Goal: Answer question/provide support

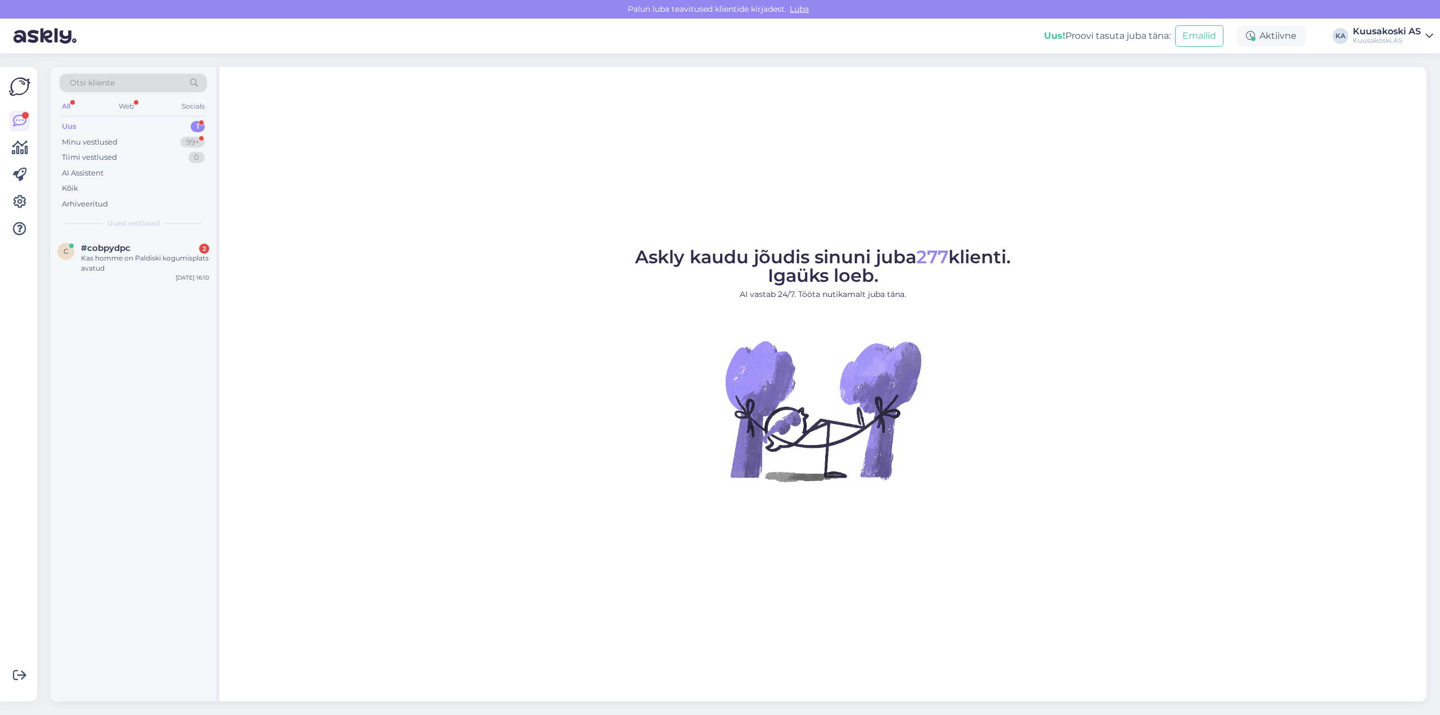
click at [66, 107] on div "All" at bounding box center [66, 106] width 13 height 15
click at [71, 127] on div "Uus" at bounding box center [69, 126] width 15 height 11
click at [131, 259] on div "Kas homme on Paldiski kogumisplats avatud" at bounding box center [145, 263] width 128 height 20
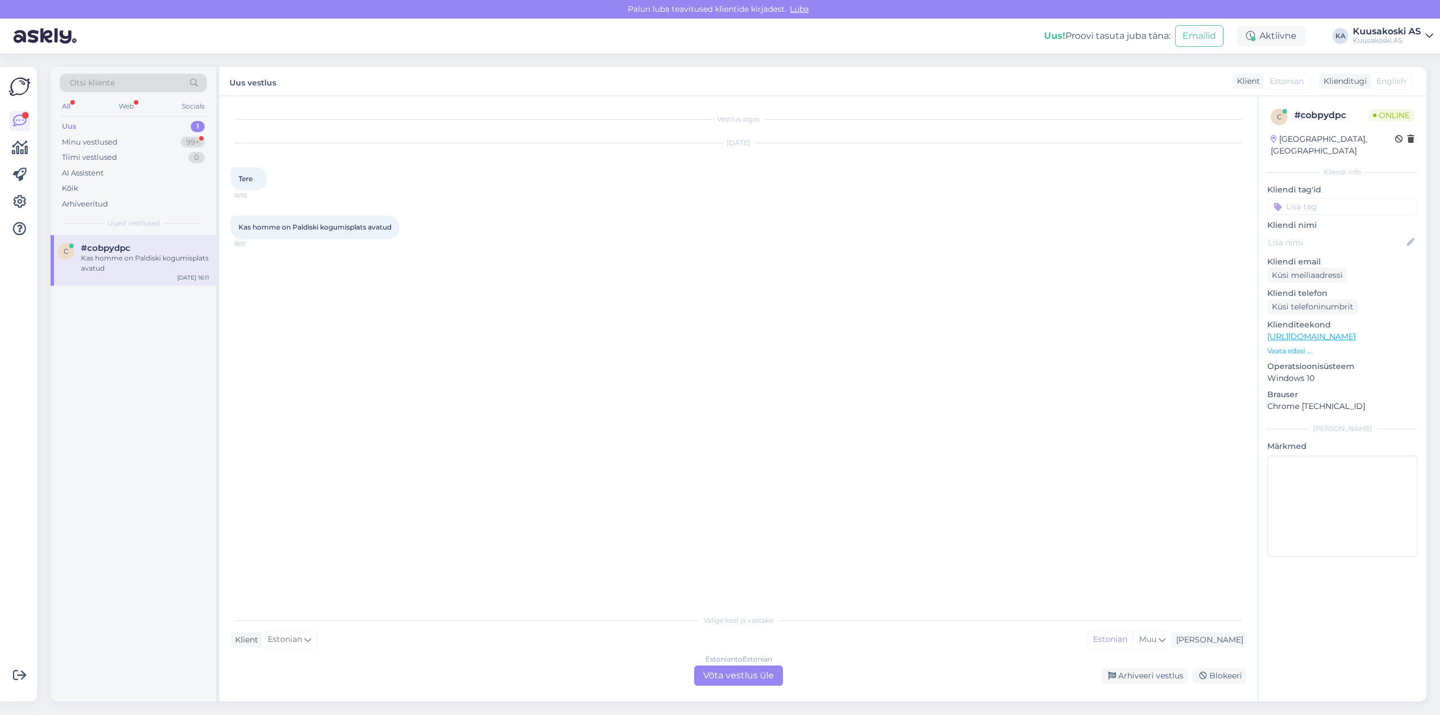
click at [712, 660] on div "Estonian to Estonian" at bounding box center [738, 659] width 67 height 10
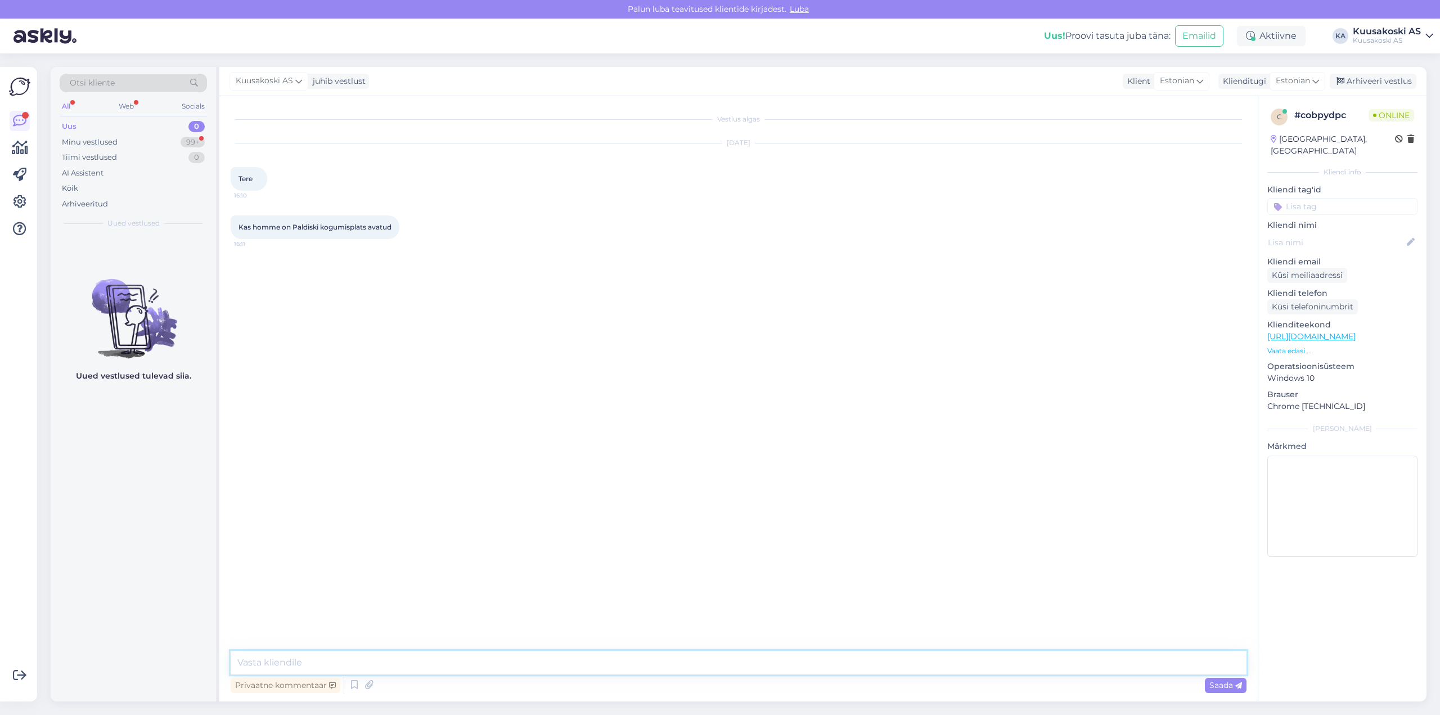
click at [291, 651] on textarea at bounding box center [739, 663] width 1016 height 24
drag, startPoint x: 450, startPoint y: 660, endPoint x: 366, endPoint y: 663, distance: 84.4
click at [366, 663] on textarea "Homme, [DATE] on taasisiesesivumispäeva, mis on riiklik püha. Seega on AS Kuusa…" at bounding box center [739, 663] width 1016 height 24
click at [769, 666] on textarea "Homme, [DATE] on taasiseseisvumispäev, mis on riiklik püha. Seega on AS Kuusako…" at bounding box center [739, 663] width 1016 height 24
type textarea "Homme, [DATE] on taasiseseisvumispäev, mis on riiklik püha. Seega on AS Kuusako…"
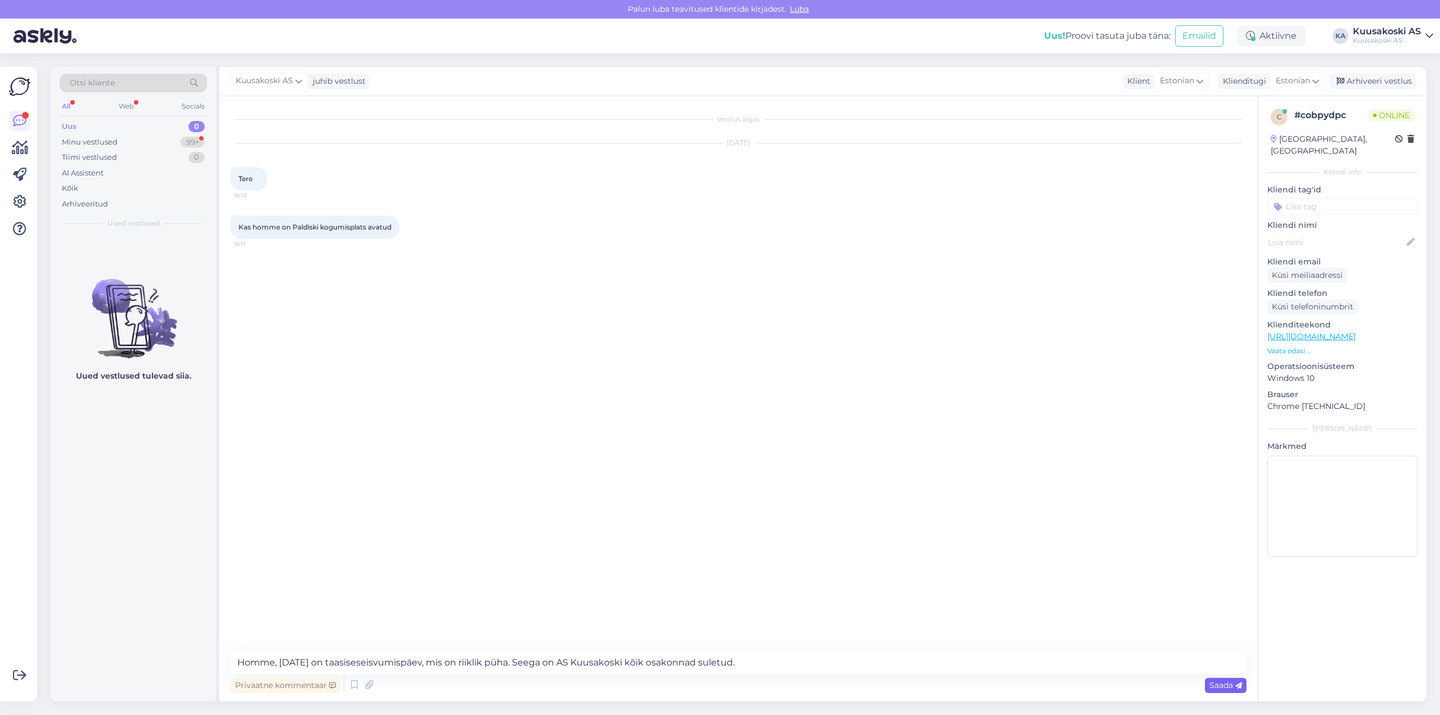
click at [1224, 686] on span "Saada" at bounding box center [1225, 685] width 33 height 10
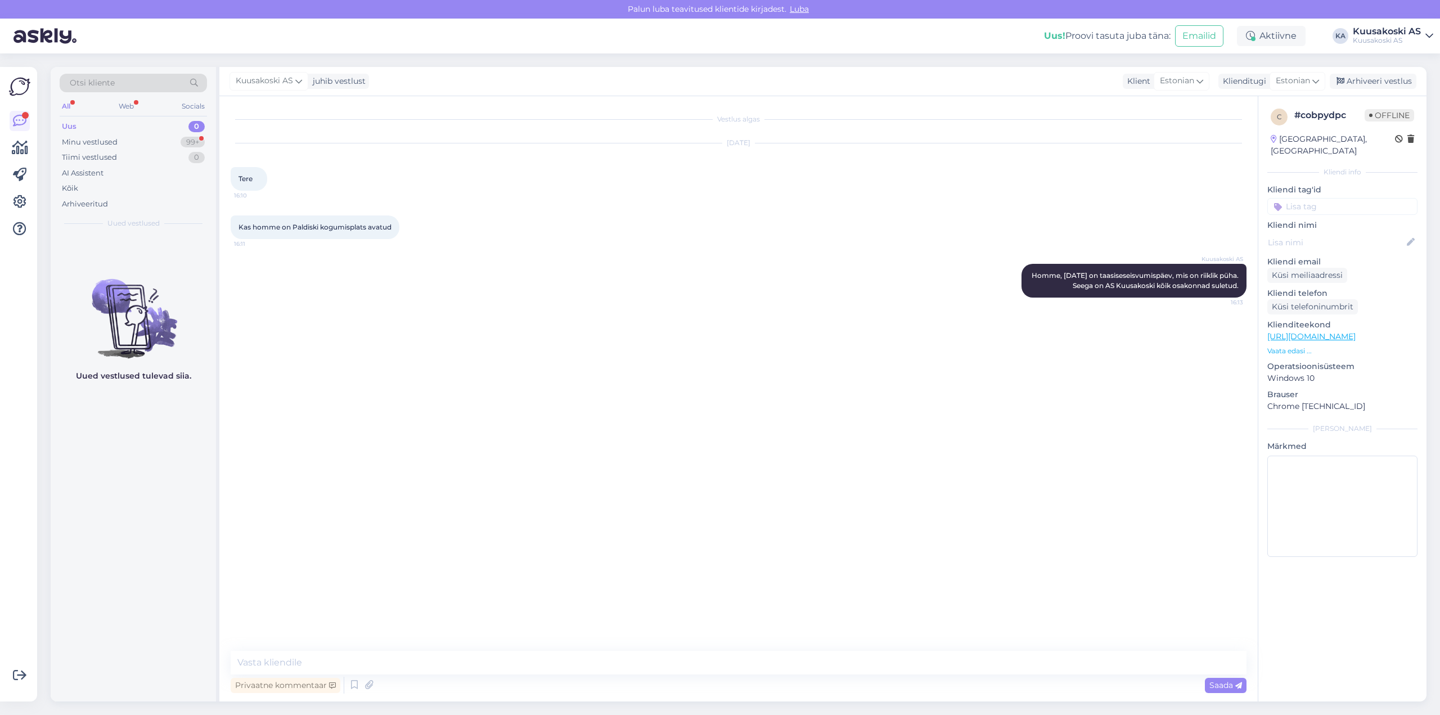
click at [65, 106] on div "All" at bounding box center [66, 106] width 13 height 15
